Goal: Entertainment & Leisure: Consume media (video, audio)

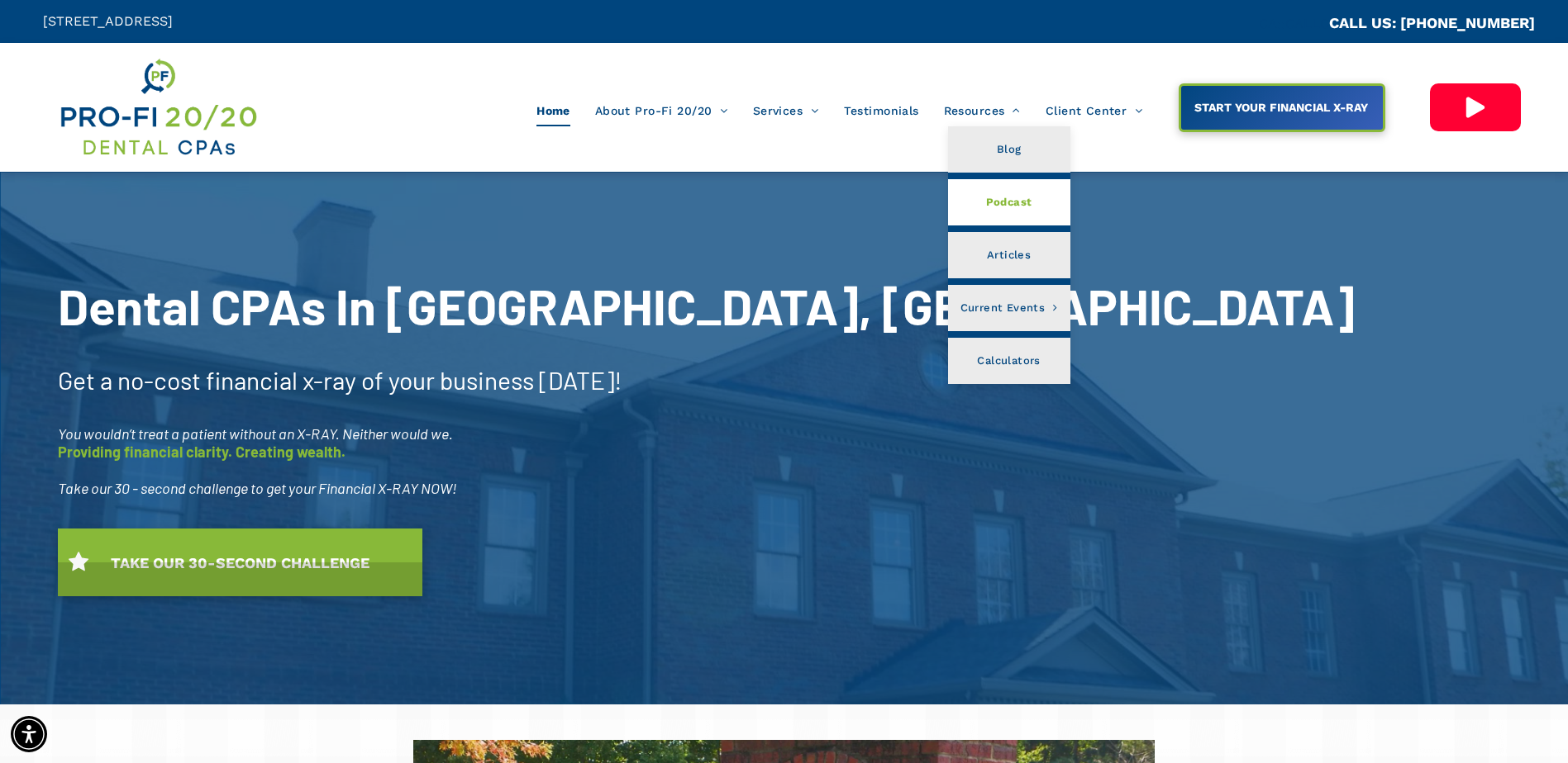
click at [995, 204] on span "Podcast" at bounding box center [1009, 202] width 46 height 21
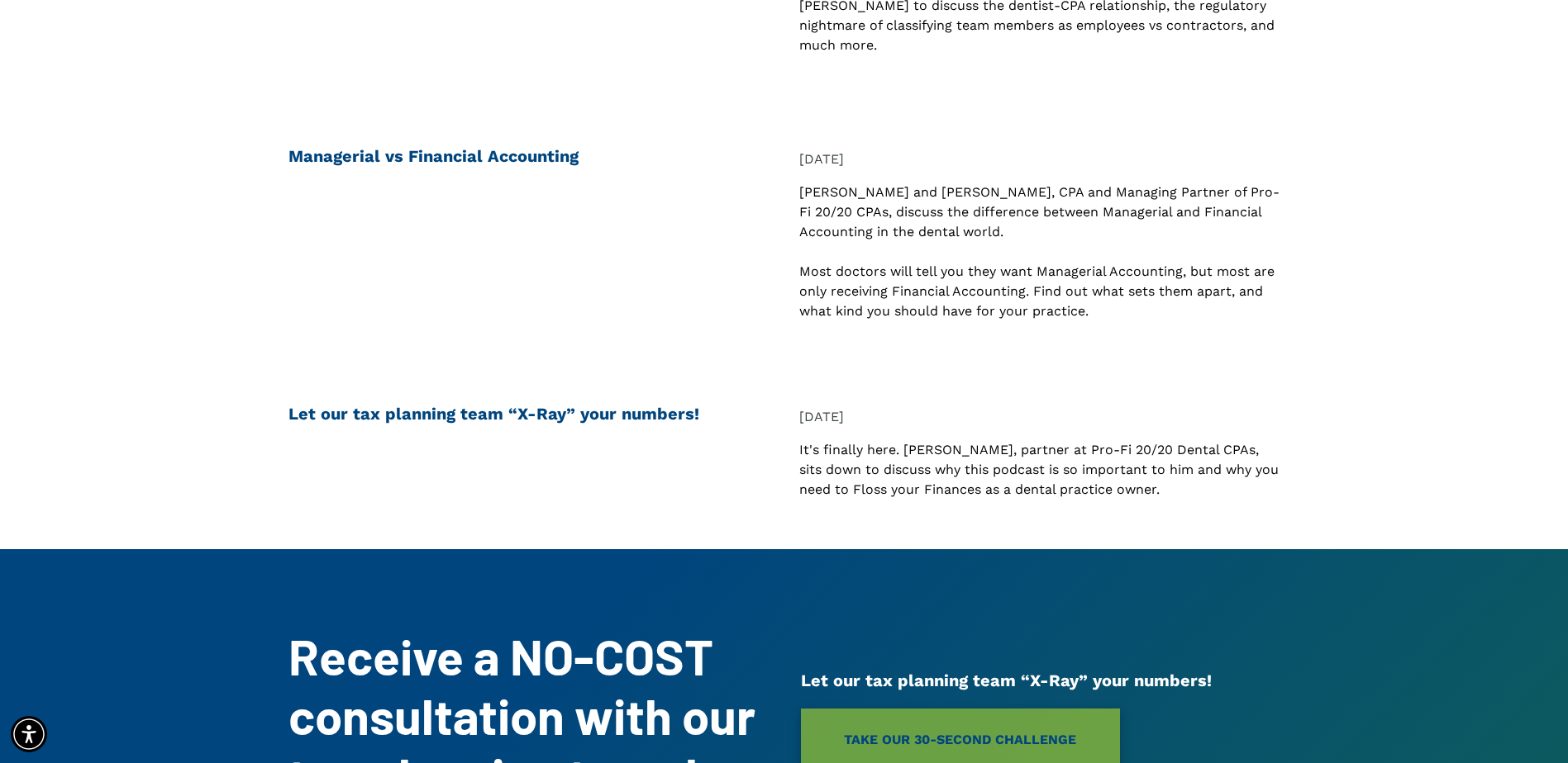
scroll to position [1321, 0]
